Goal: Information Seeking & Learning: Learn about a topic

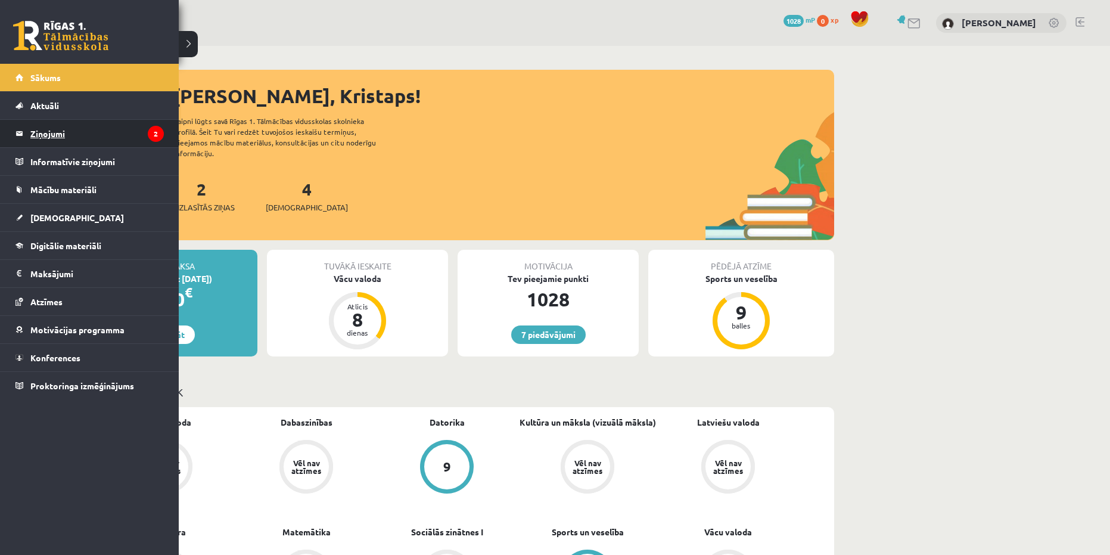
click at [82, 129] on legend "Ziņojumi 2" at bounding box center [96, 133] width 133 height 27
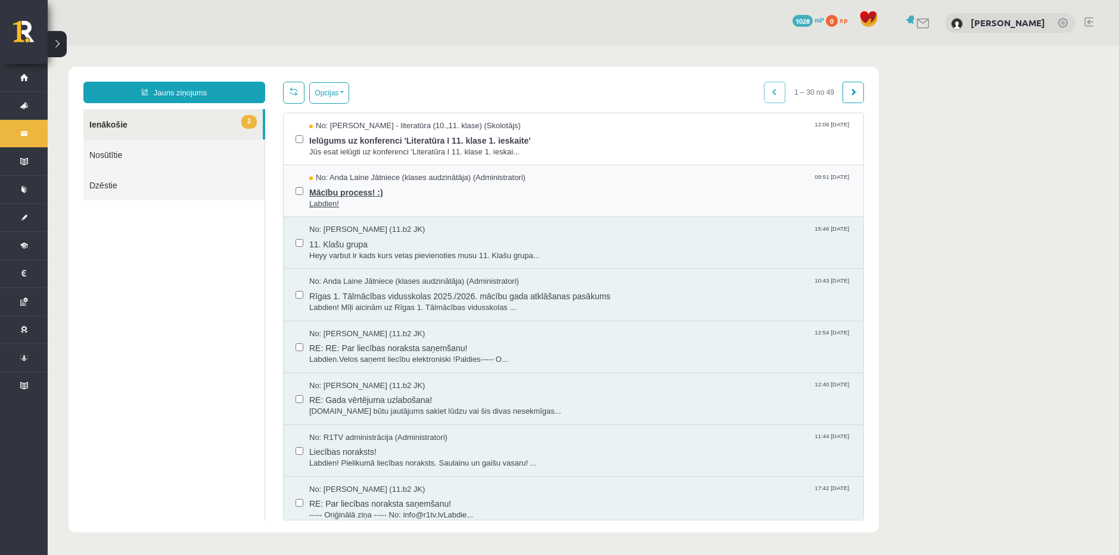
click at [446, 195] on span "Mācību process! :)" at bounding box center [580, 191] width 542 height 15
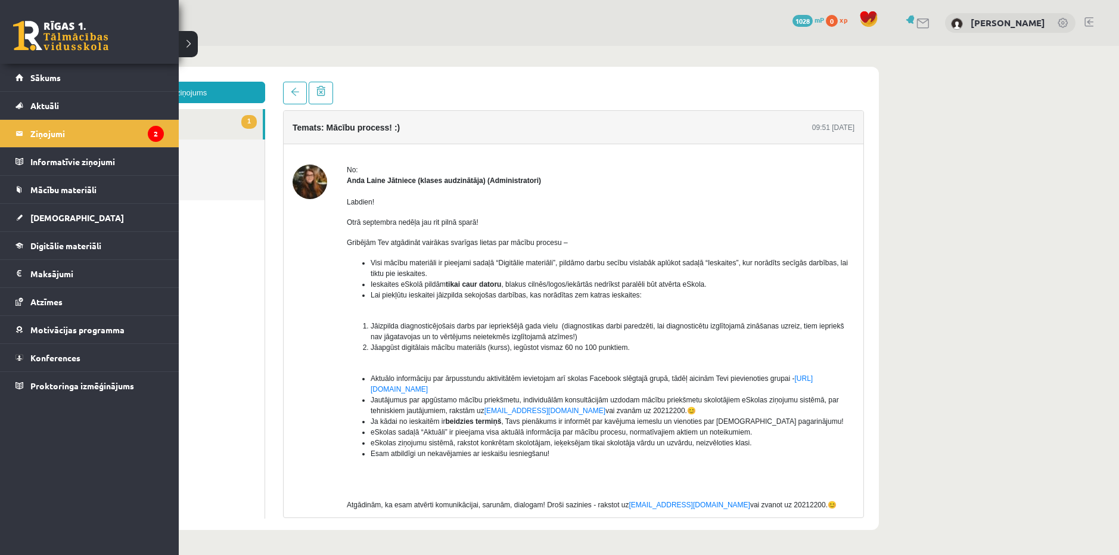
click at [32, 30] on link at bounding box center [60, 36] width 95 height 30
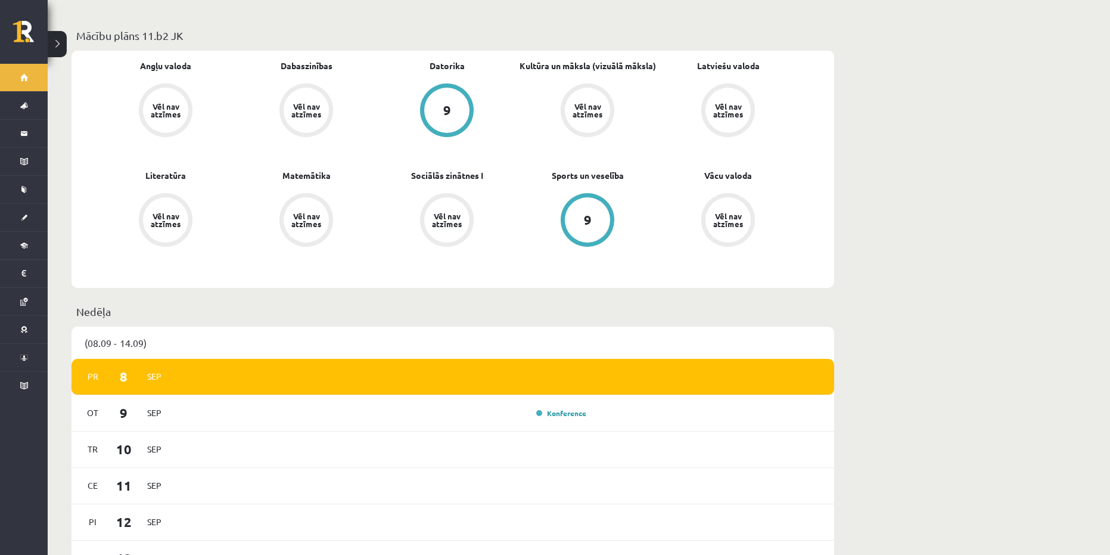
scroll to position [477, 0]
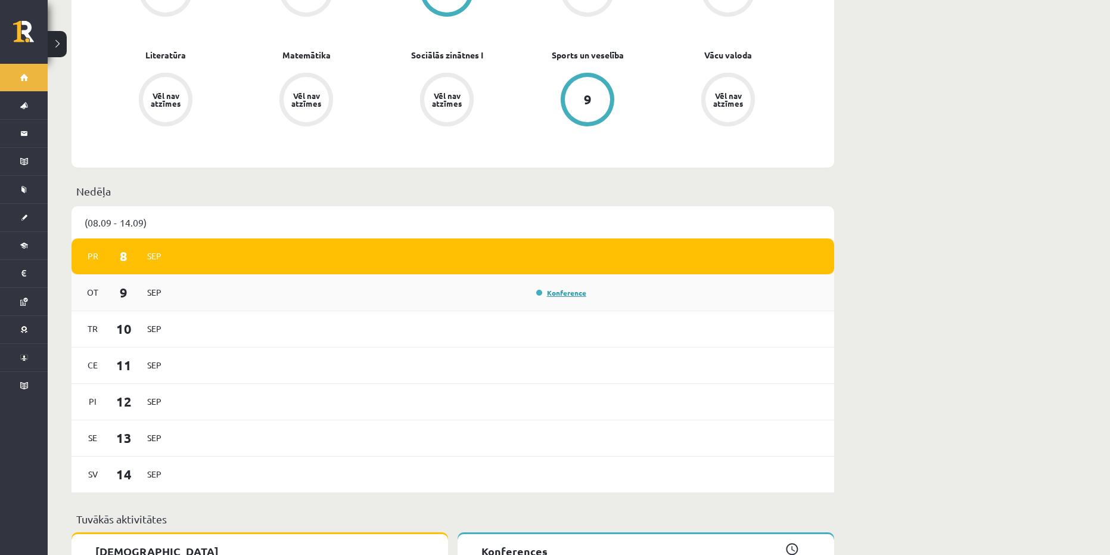
click at [562, 288] on link "Konference" at bounding box center [561, 293] width 50 height 10
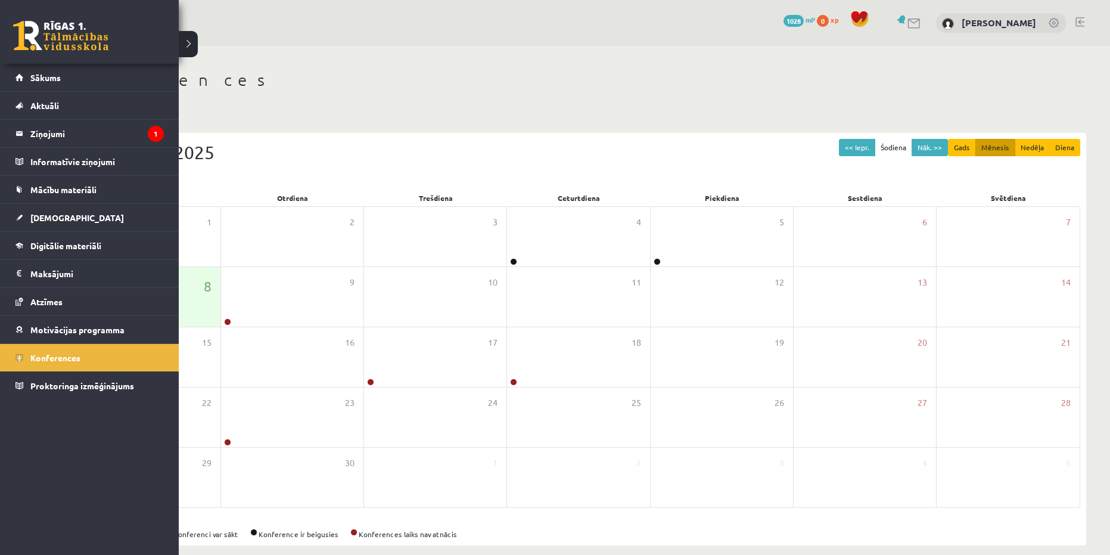
click at [58, 35] on link at bounding box center [60, 36] width 95 height 30
